Goal: Navigation & Orientation: Find specific page/section

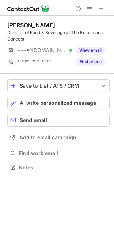
scroll to position [4, 4]
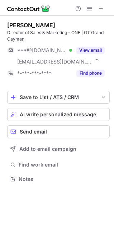
scroll to position [174, 114]
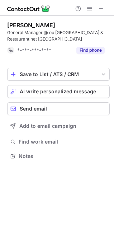
scroll to position [151, 114]
